Goal: Task Accomplishment & Management: Complete application form

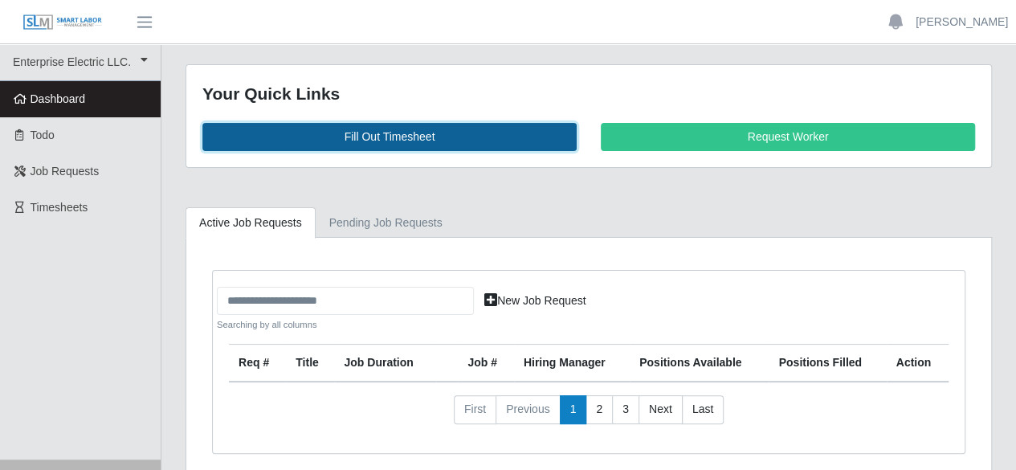
click at [401, 129] on link "Fill Out Timesheet" at bounding box center [389, 137] width 374 height 28
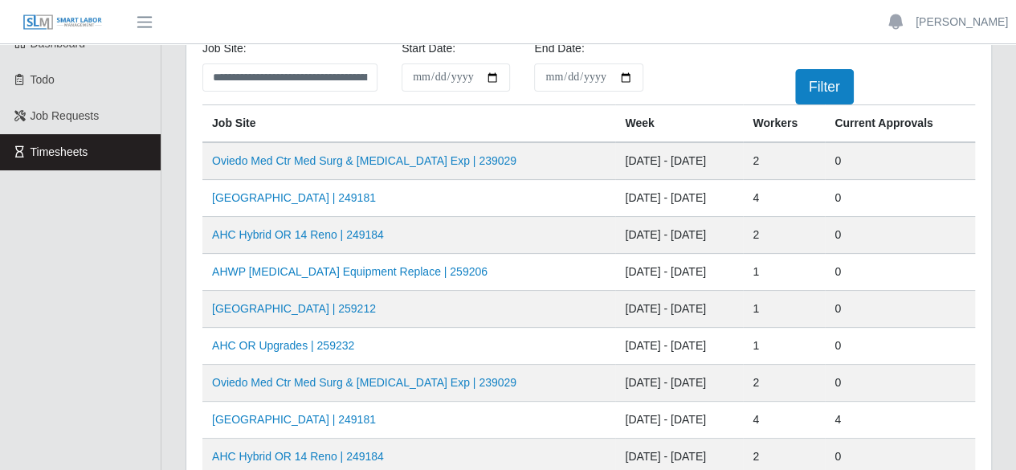
scroll to position [80, 0]
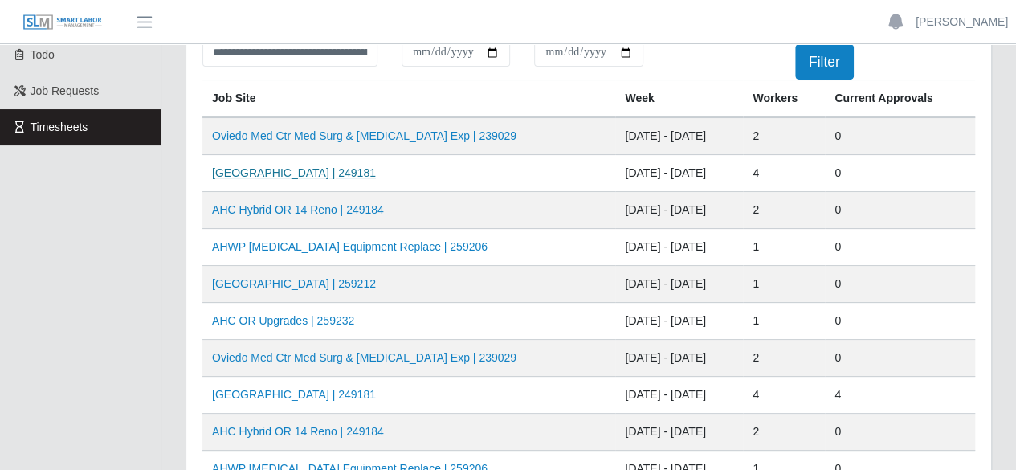
click at [319, 172] on link "[GEOGRAPHIC_DATA] | 249181" at bounding box center [294, 172] width 164 height 13
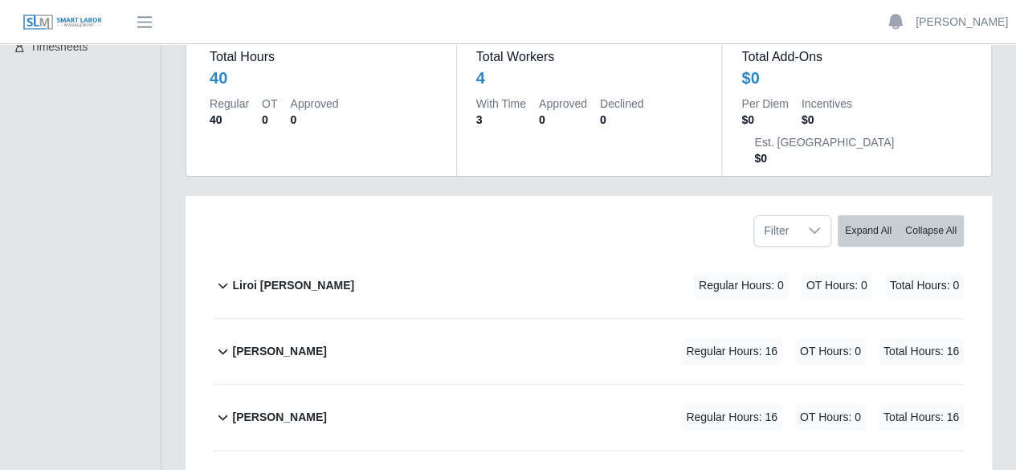
scroll to position [241, 0]
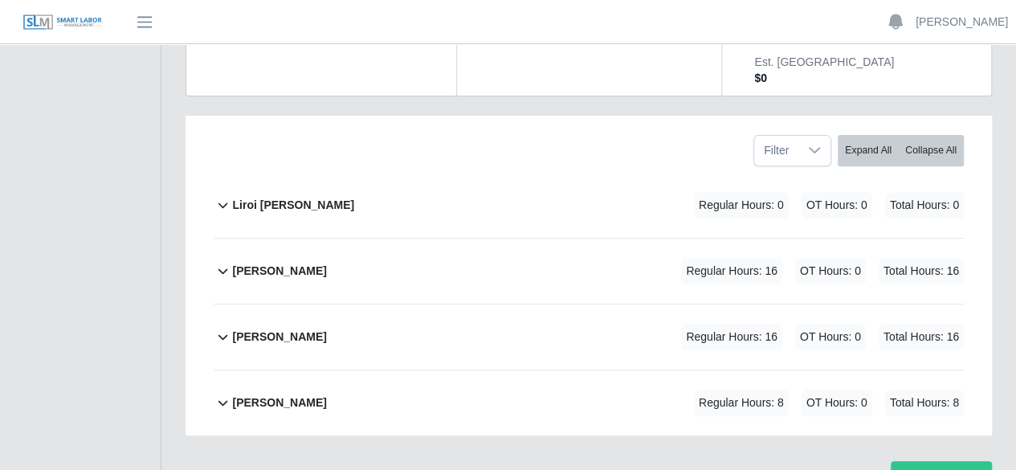
click at [281, 263] on b "Marlin Guerrero" at bounding box center [279, 271] width 94 height 17
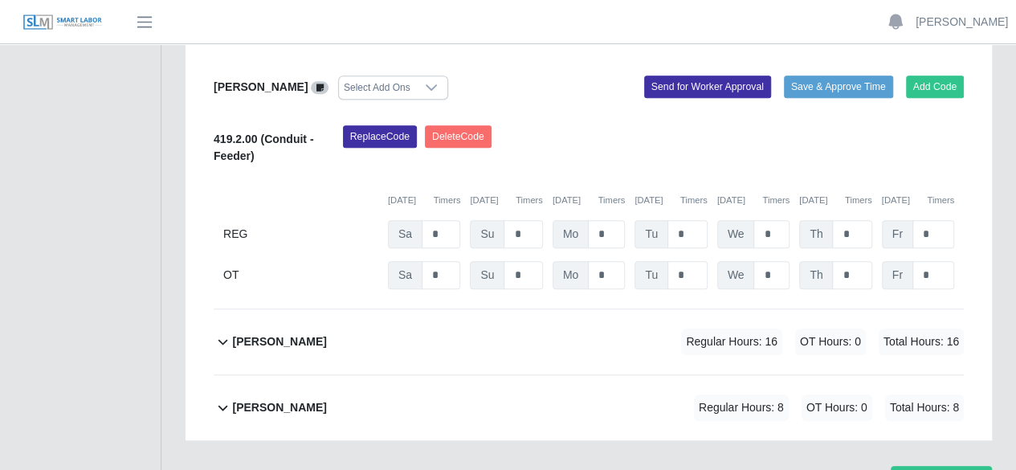
scroll to position [493, 0]
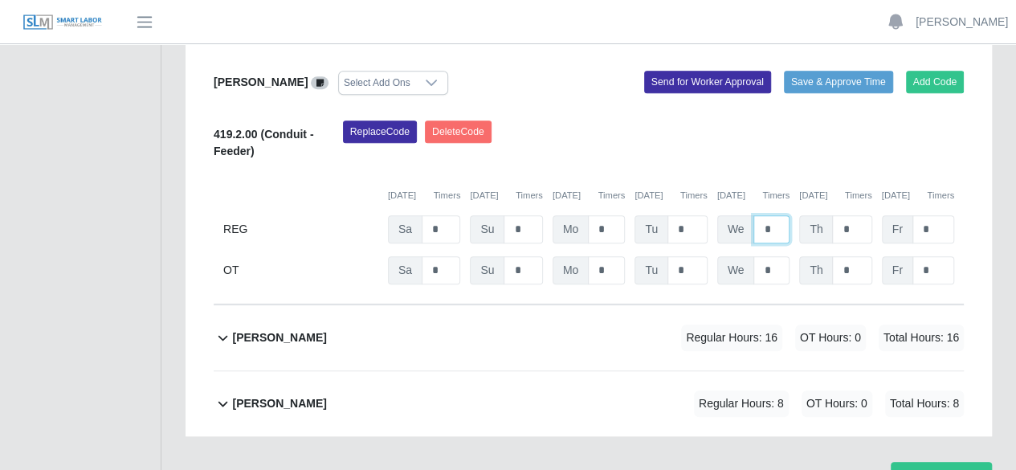
click at [777, 215] on input "*" at bounding box center [771, 229] width 36 height 28
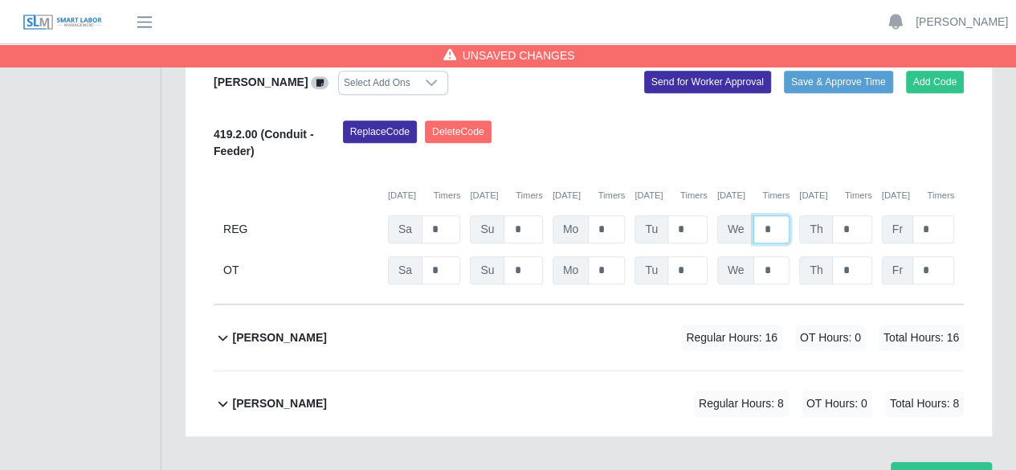
scroll to position [536, 0]
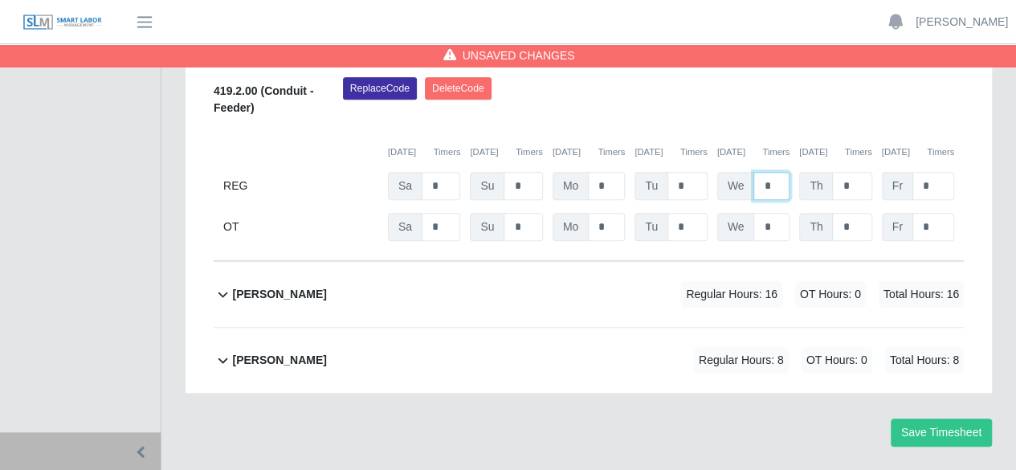
type input "*"
click at [268, 286] on b "pedro alvarez" at bounding box center [279, 294] width 94 height 17
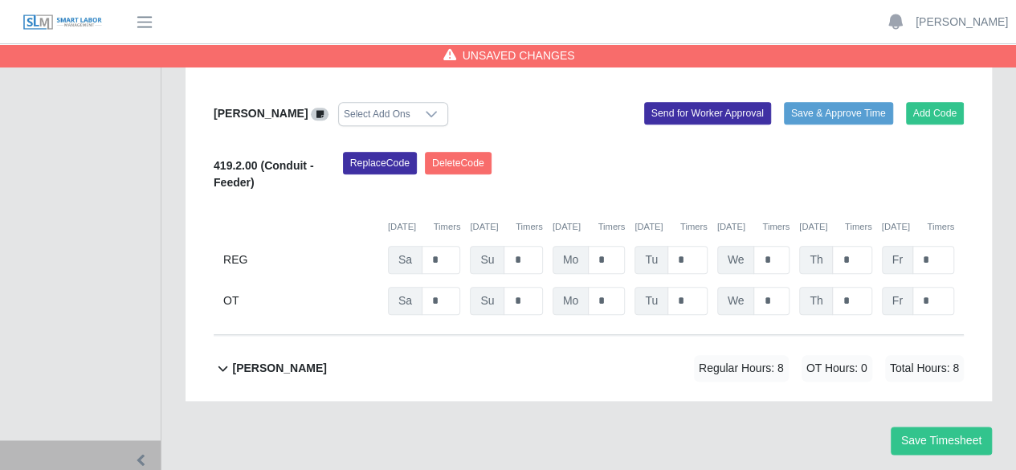
scroll to position [788, 0]
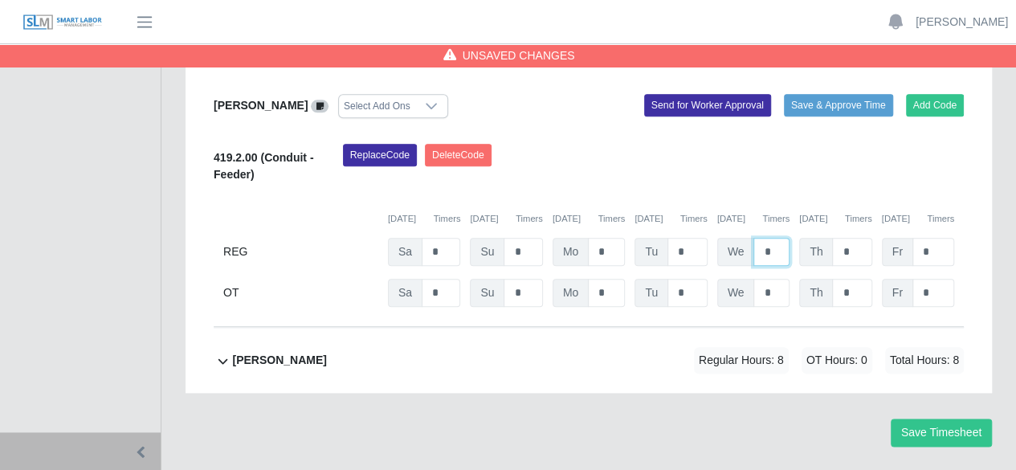
click at [772, 238] on input "*" at bounding box center [771, 252] width 36 height 28
type input "*"
click at [778, 279] on input "*" at bounding box center [771, 293] width 36 height 28
type input "*"
click at [252, 352] on b "ray henderson" at bounding box center [279, 360] width 94 height 17
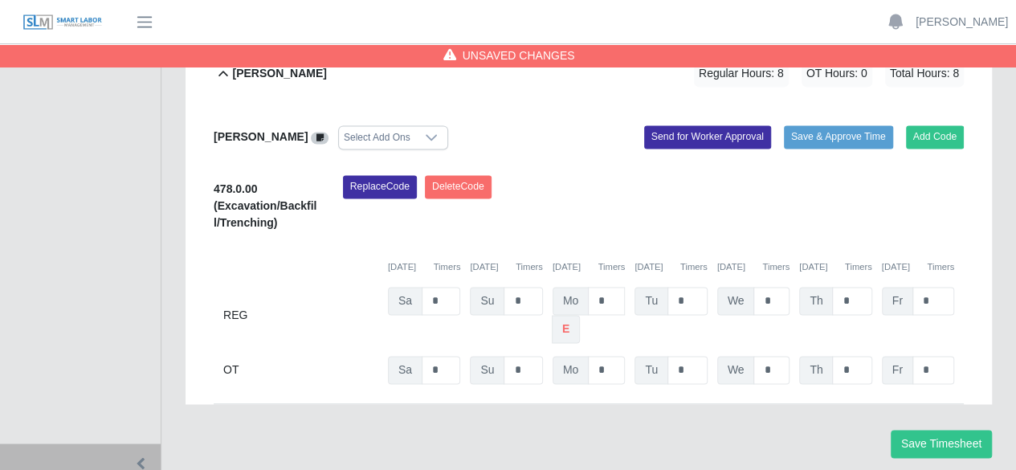
scroll to position [1084, 0]
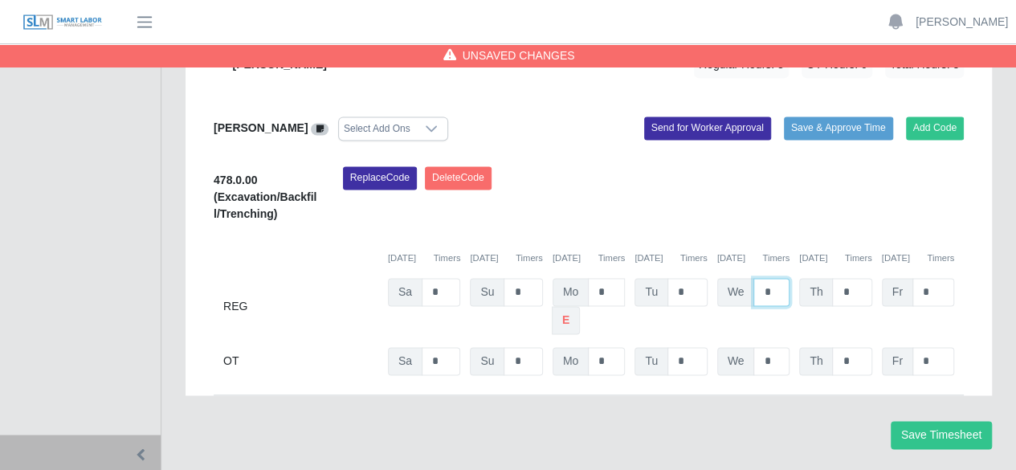
click at [780, 278] on input "*" at bounding box center [771, 292] width 36 height 28
type input "*"
click at [923, 421] on button "Save Timesheet" at bounding box center [940, 435] width 101 height 28
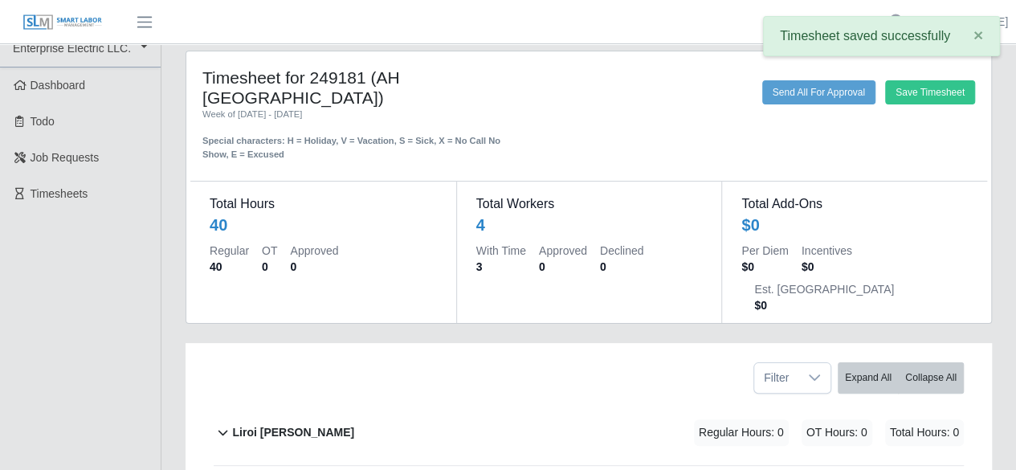
scroll to position [0, 0]
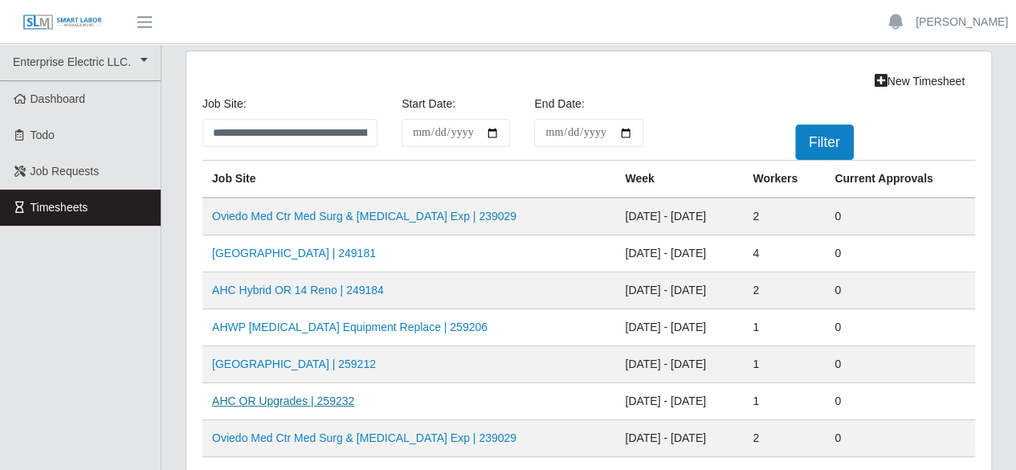
click at [271, 397] on link "AHC OR Upgrades | 259232" at bounding box center [283, 400] width 142 height 13
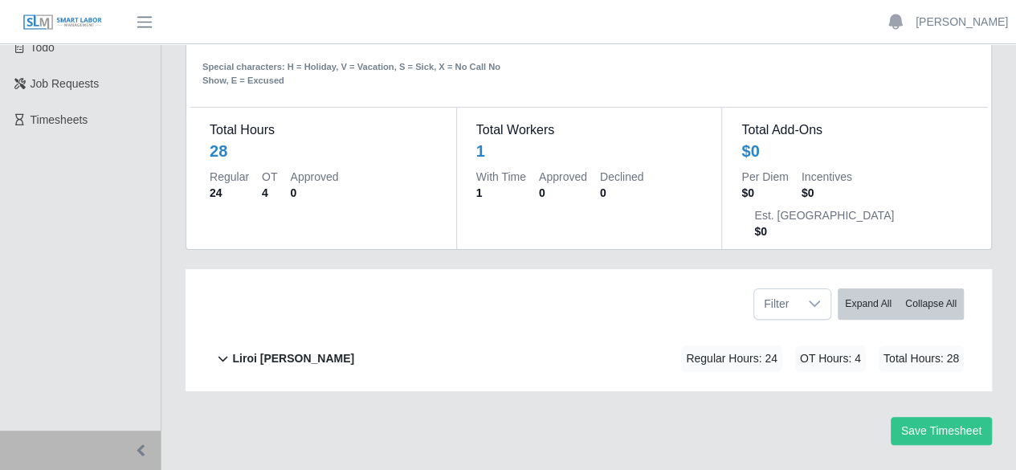
click at [282, 350] on b "Liroi [PERSON_NAME]" at bounding box center [293, 358] width 122 height 17
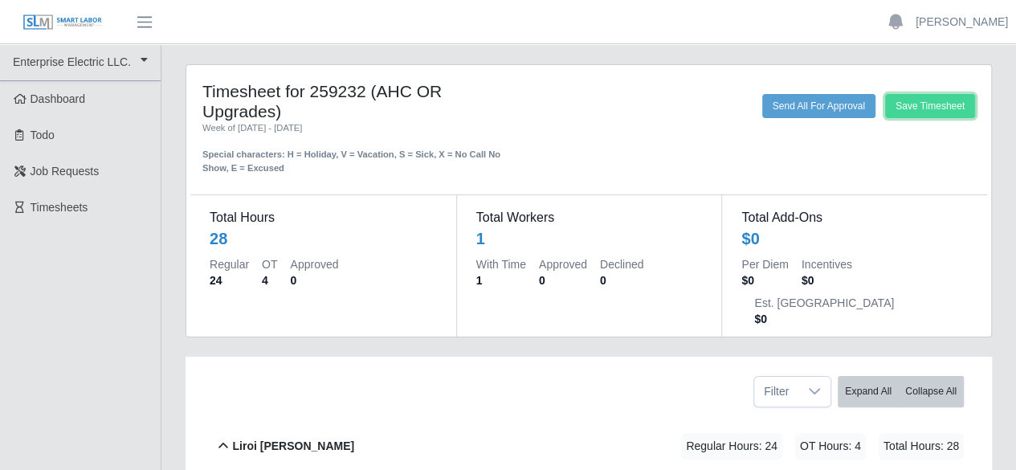
click at [896, 104] on button "Save Timesheet" at bounding box center [930, 106] width 90 height 24
